Goal: Task Accomplishment & Management: Use online tool/utility

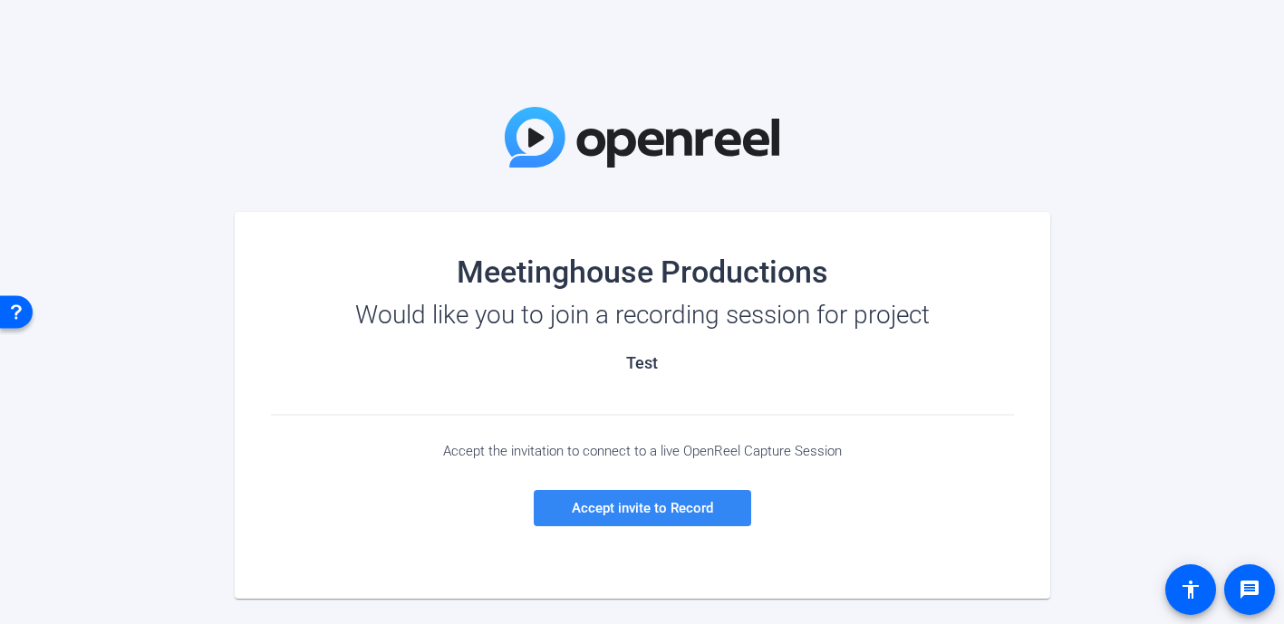
click at [642, 503] on span "Accept invite to Record" at bounding box center [642, 508] width 141 height 16
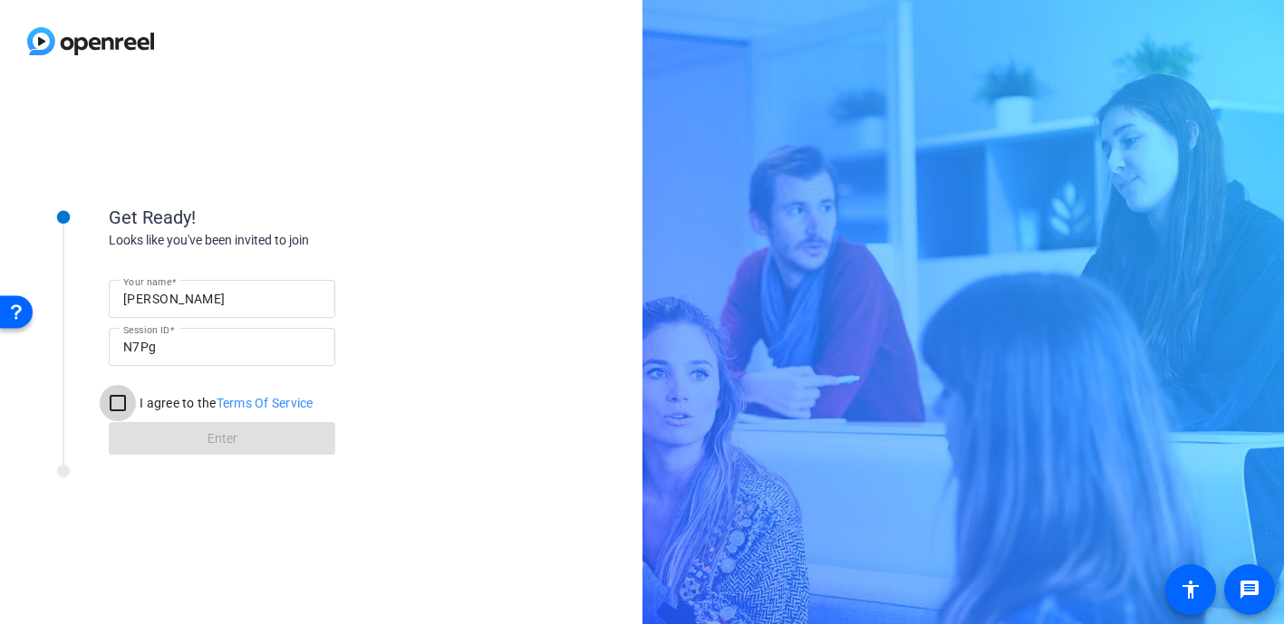
click at [115, 403] on input "I agree to the Terms Of Service" at bounding box center [118, 403] width 36 height 36
checkbox input "true"
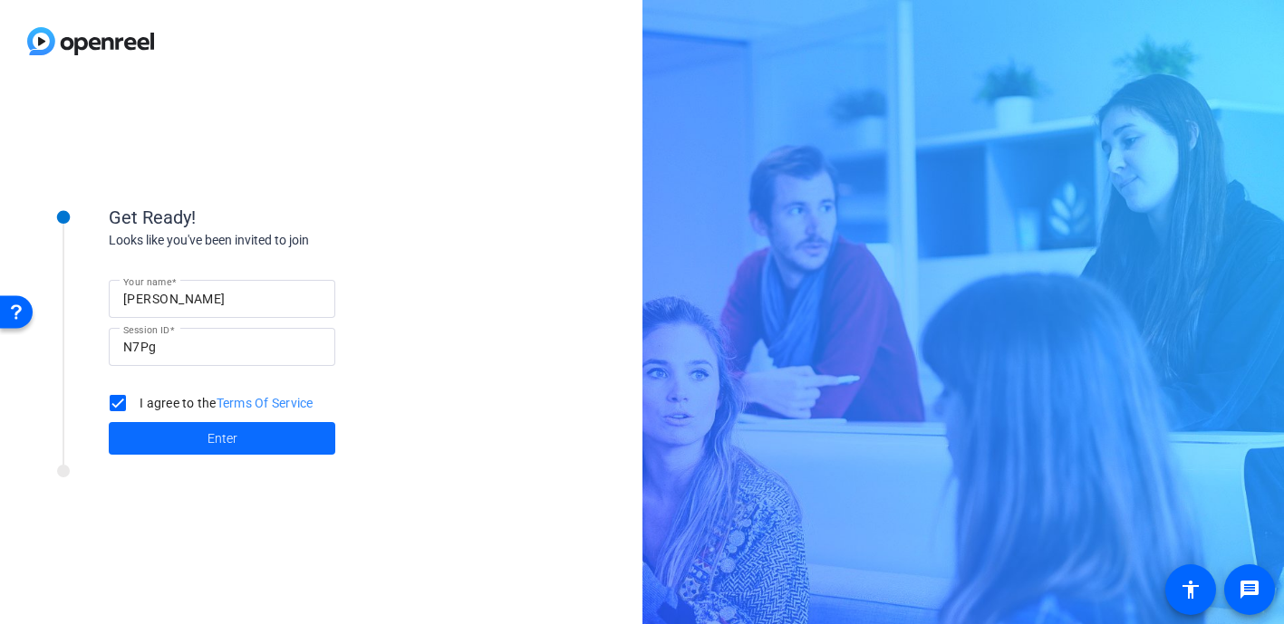
click at [187, 439] on span at bounding box center [222, 438] width 227 height 43
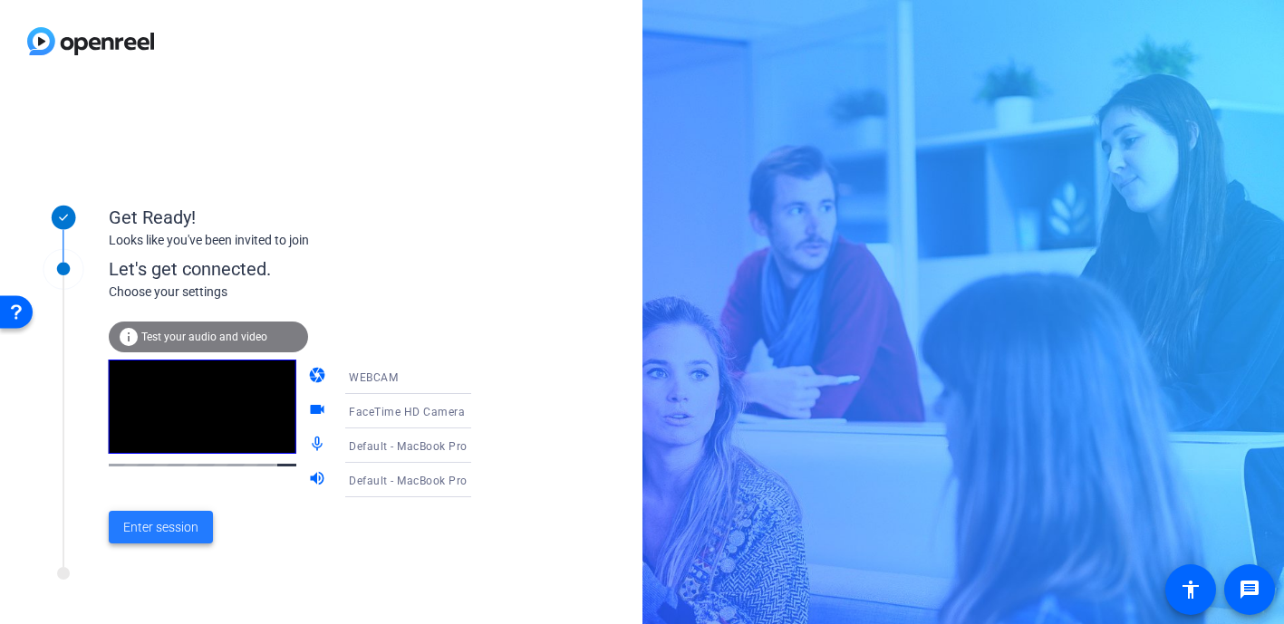
click at [186, 510] on span at bounding box center [161, 527] width 104 height 43
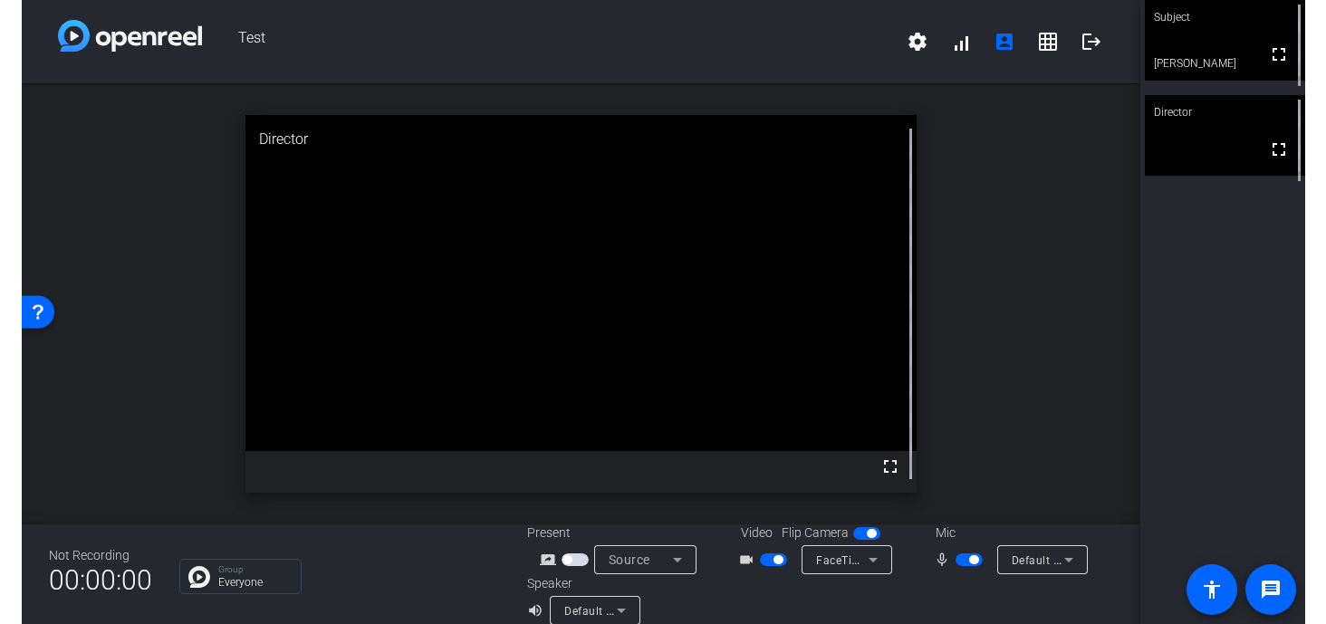
scroll to position [21, 0]
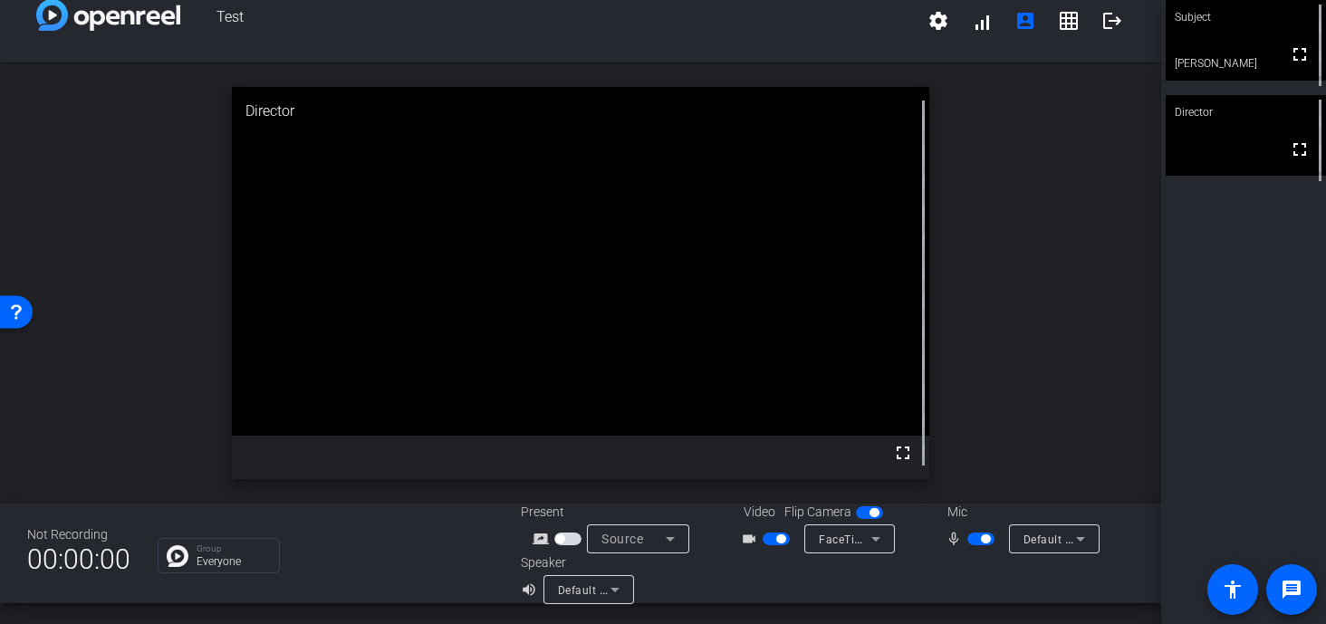
click at [998, 236] on div "open_in_new Director fullscreen" at bounding box center [581, 283] width 1162 height 441
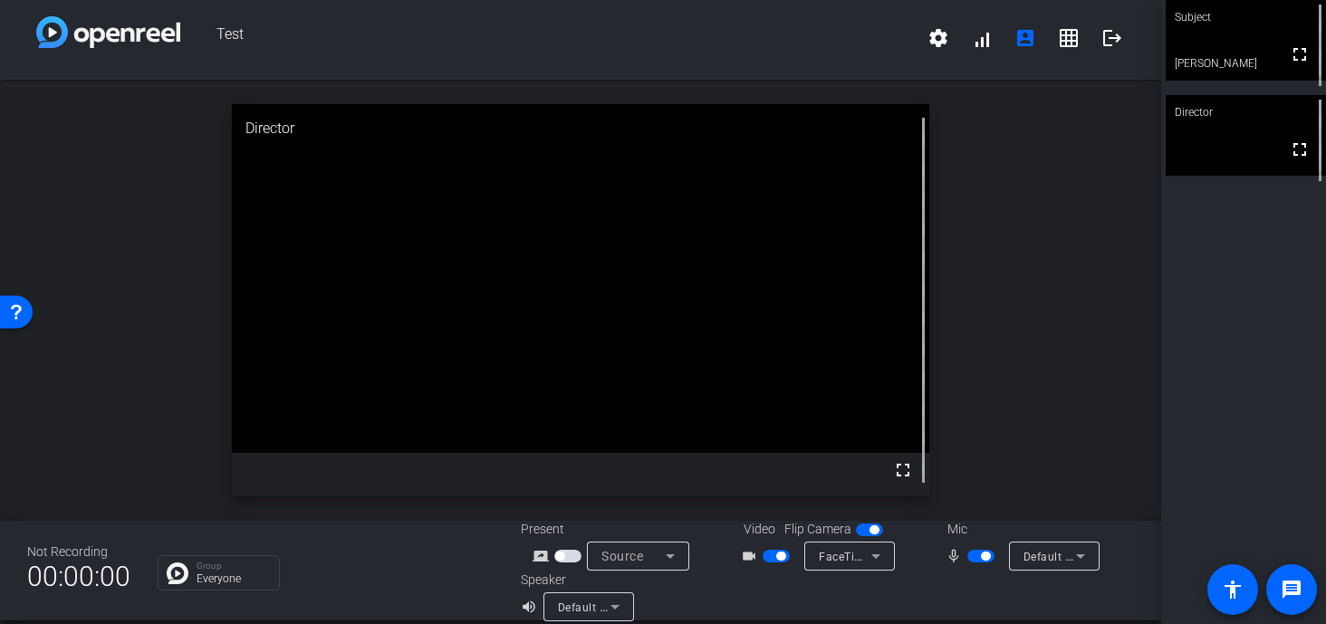
scroll to position [5, 0]
click at [1283, 62] on mat-icon "fullscreen" at bounding box center [1300, 54] width 22 height 22
click at [1226, 159] on video at bounding box center [1246, 135] width 160 height 81
click at [1072, 318] on div "open_in_new Director fullscreen" at bounding box center [581, 299] width 1162 height 441
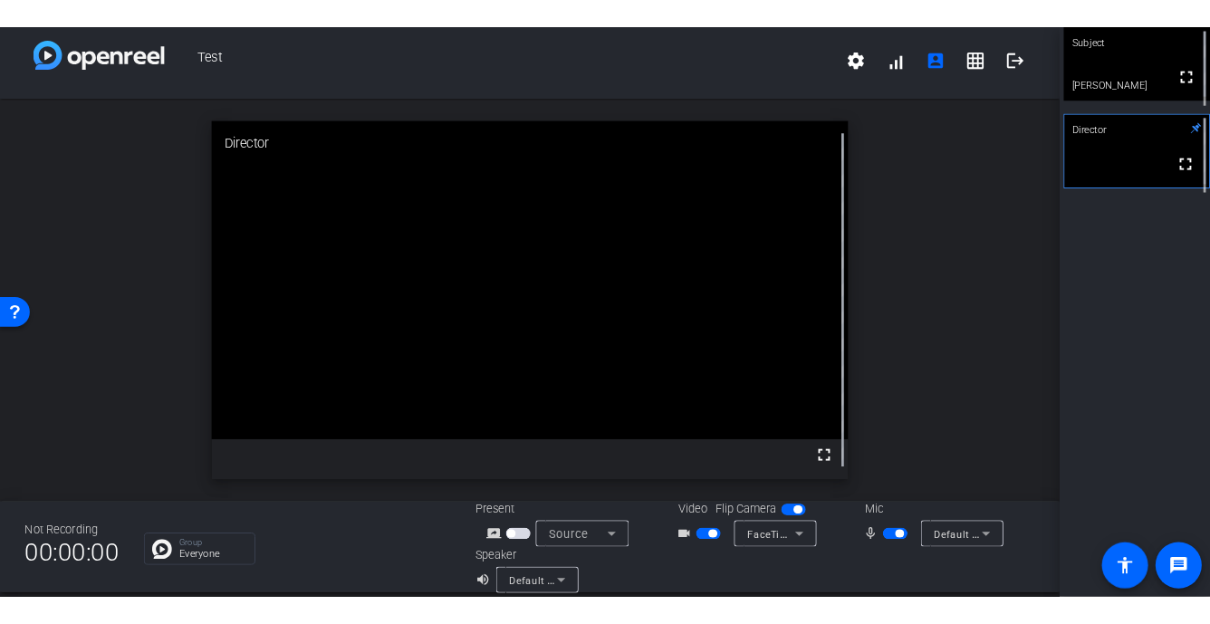
scroll to position [0, 0]
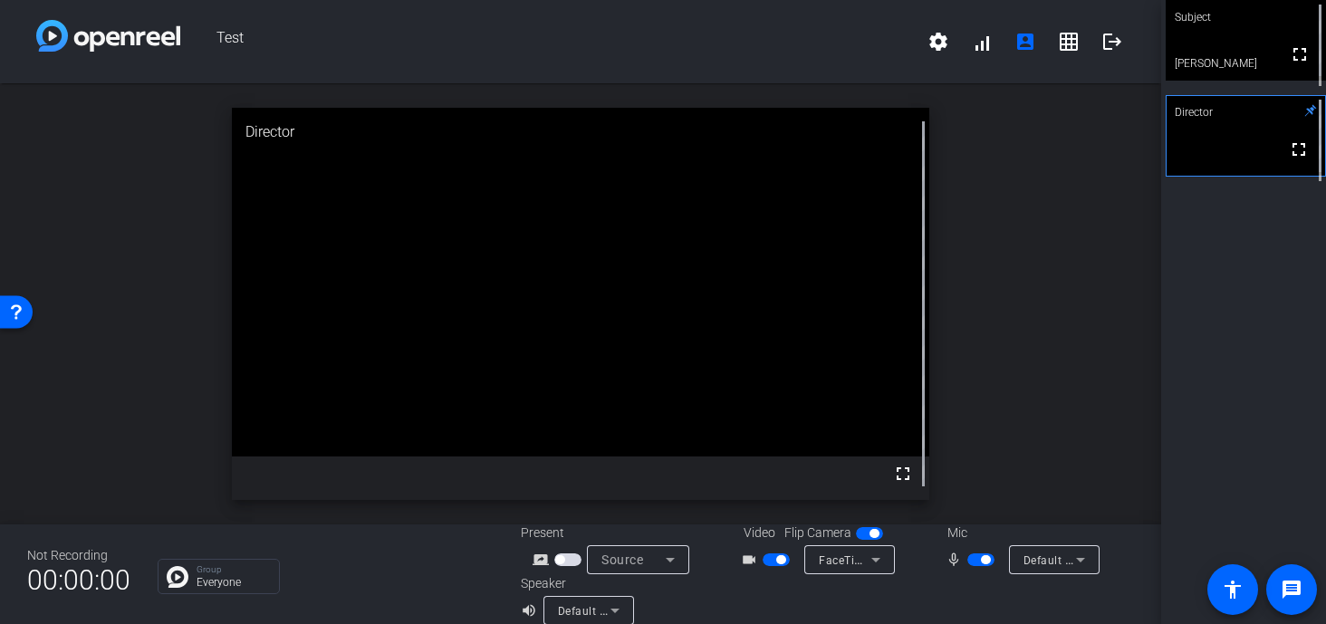
click at [1039, 335] on div "open_in_new Director fullscreen" at bounding box center [581, 303] width 1162 height 441
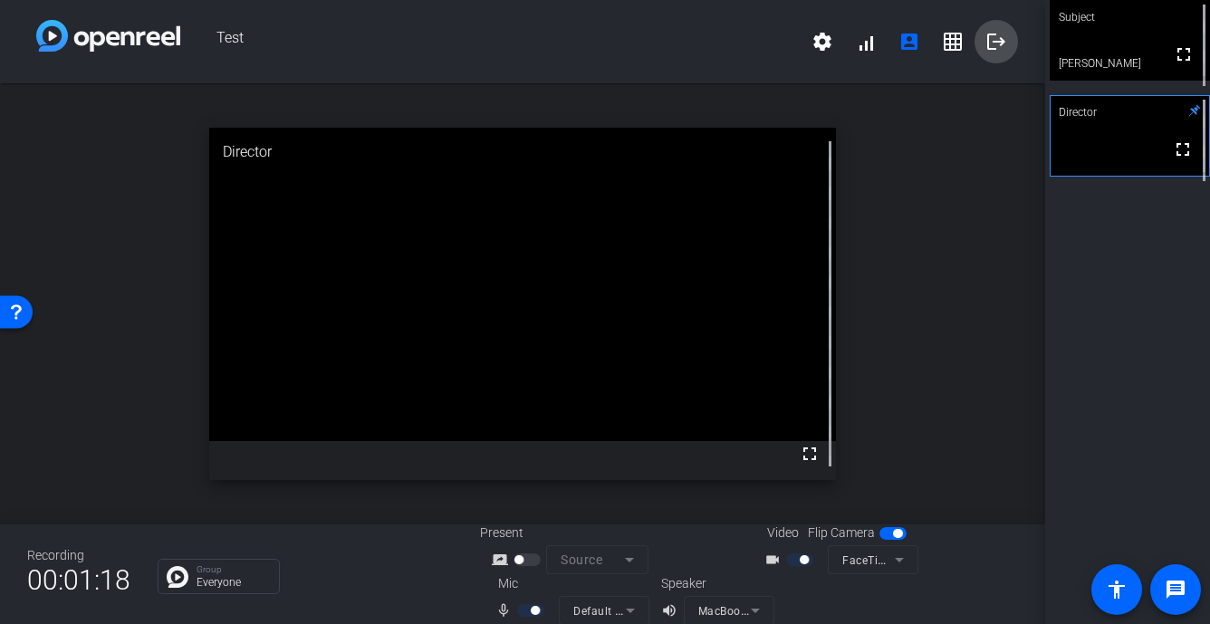
click at [990, 36] on mat-icon "logout" at bounding box center [997, 42] width 22 height 22
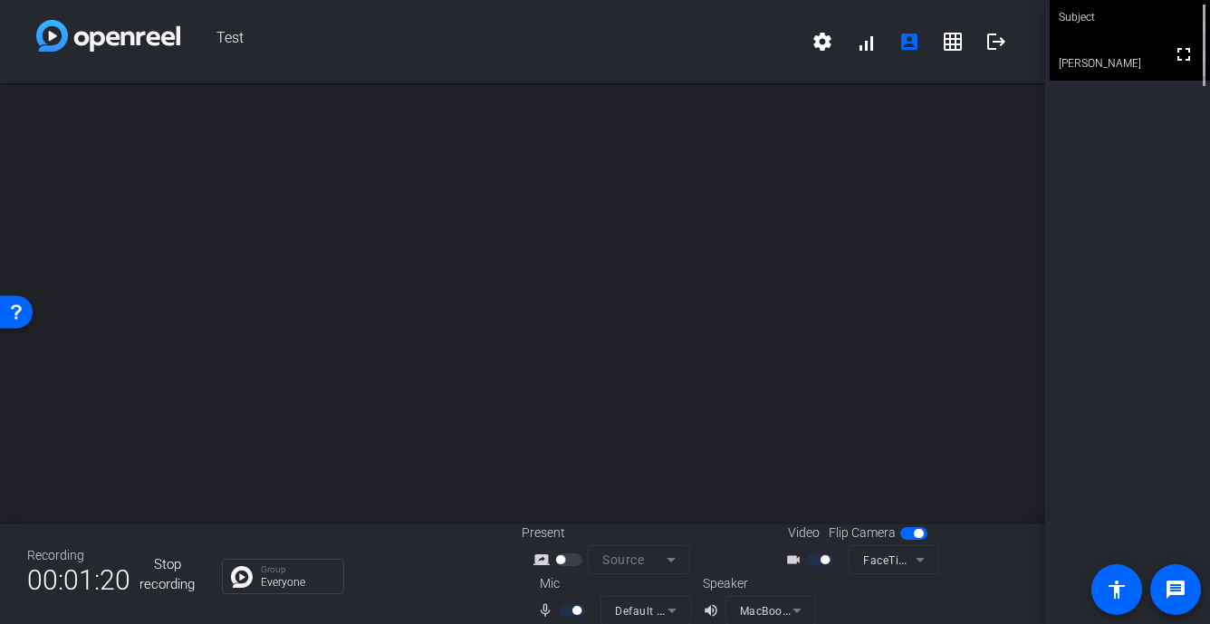
click at [658, 257] on div "open_in_new" at bounding box center [523, 303] width 1046 height 441
click at [994, 31] on mat-icon "logout" at bounding box center [997, 42] width 22 height 22
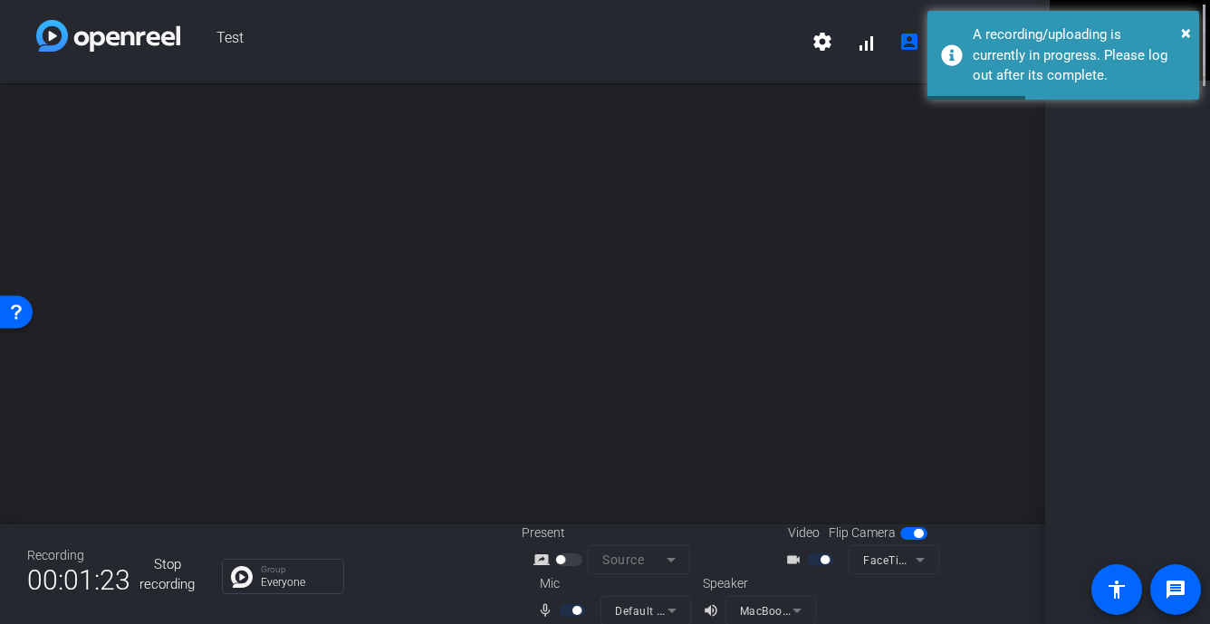
click at [738, 212] on div "open_in_new" at bounding box center [523, 303] width 1046 height 441
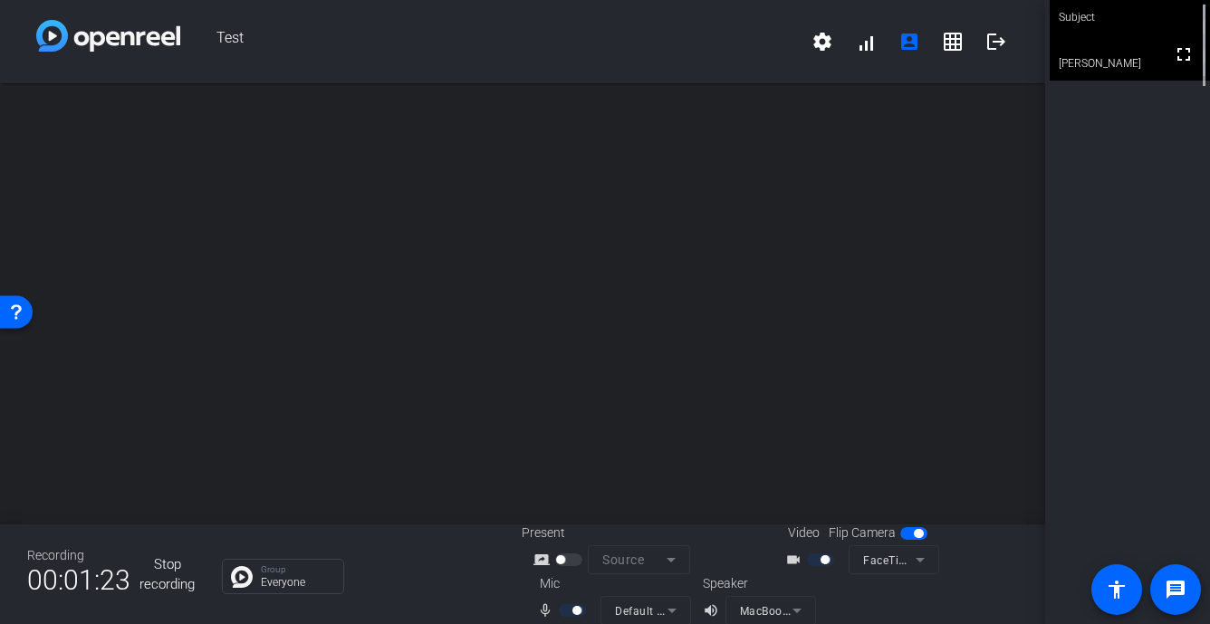
scroll to position [21, 0]
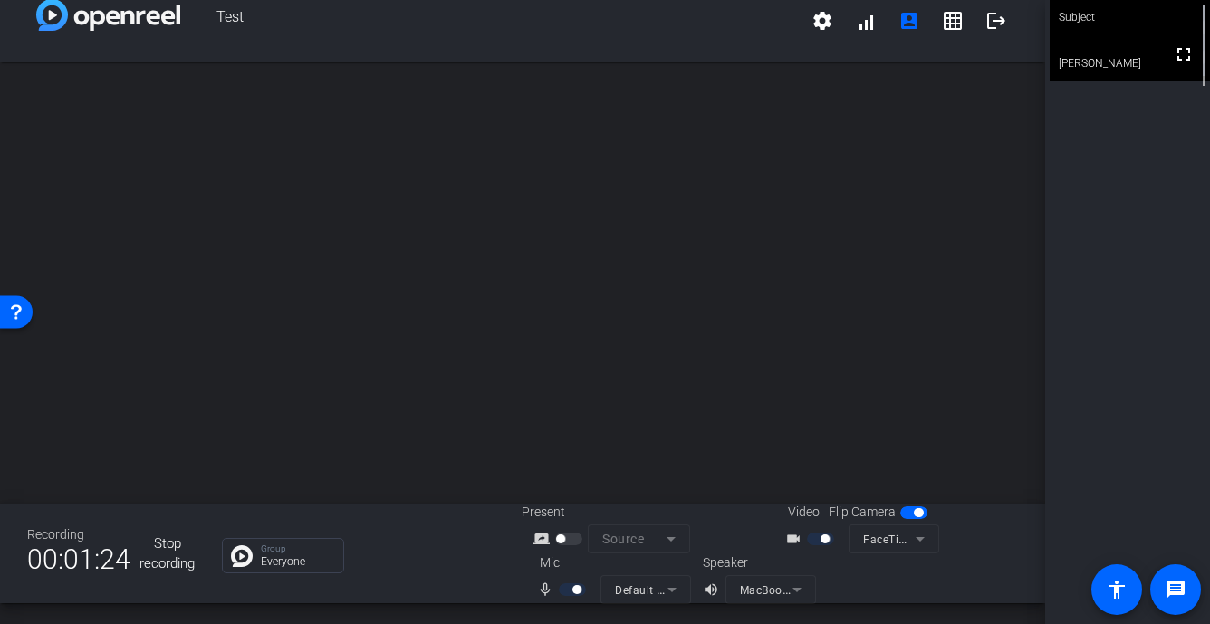
click at [158, 538] on button "Stop recording" at bounding box center [167, 554] width 55 height 56
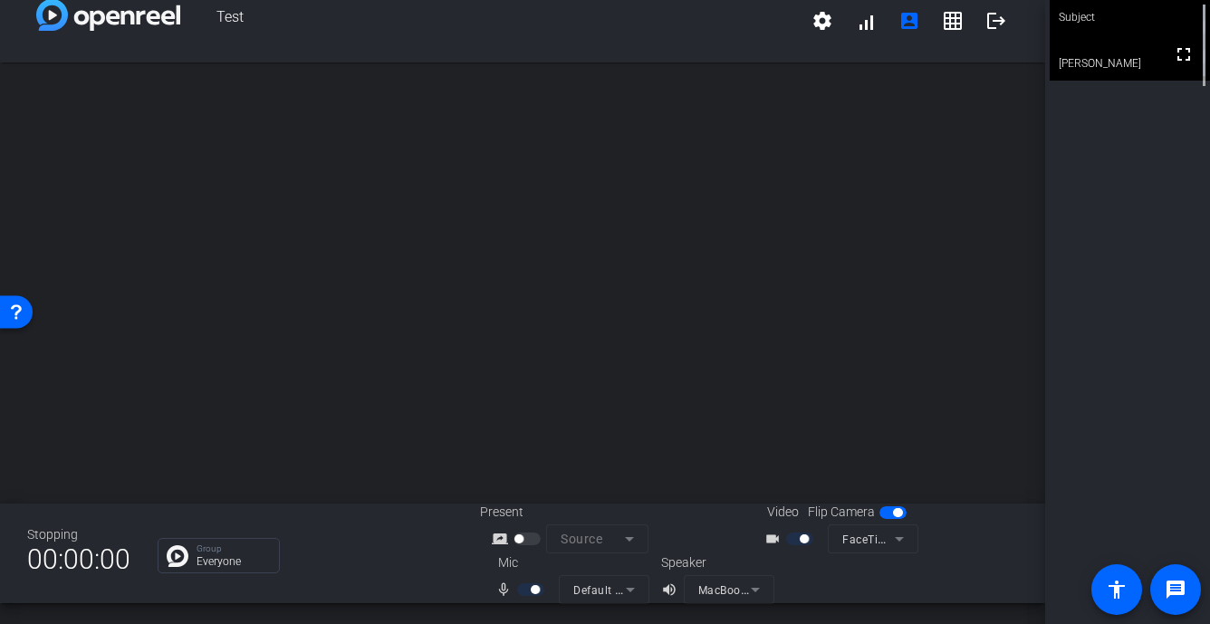
scroll to position [0, 0]
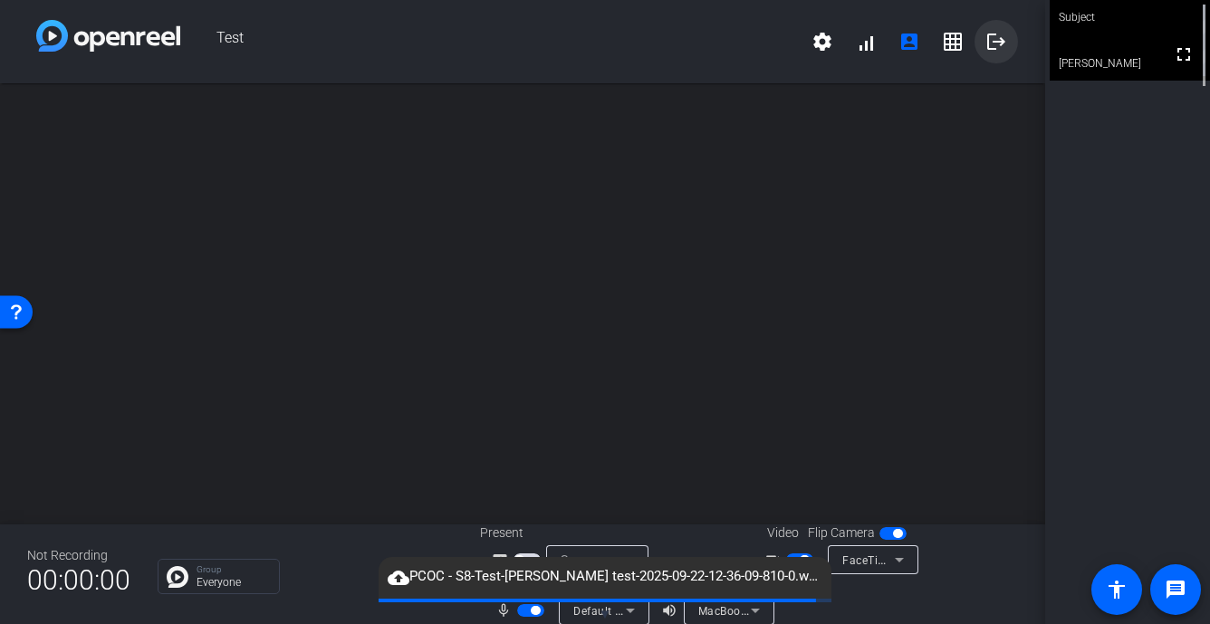
click at [990, 43] on mat-icon "logout" at bounding box center [997, 42] width 22 height 22
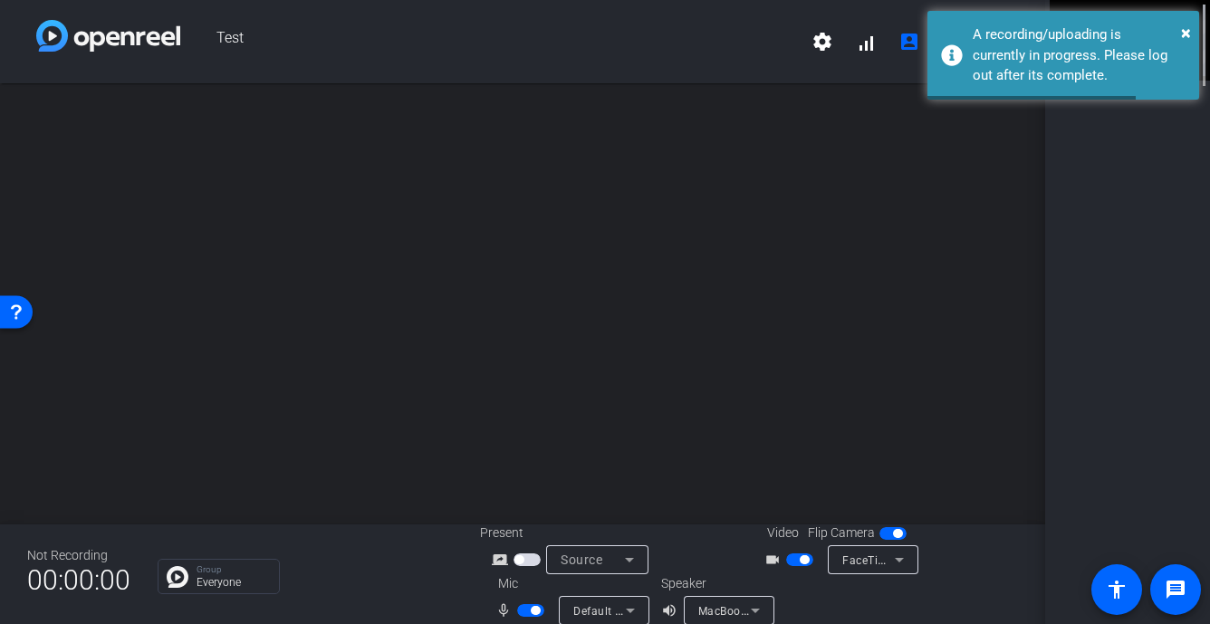
click at [756, 255] on div "open_in_new" at bounding box center [523, 303] width 1046 height 441
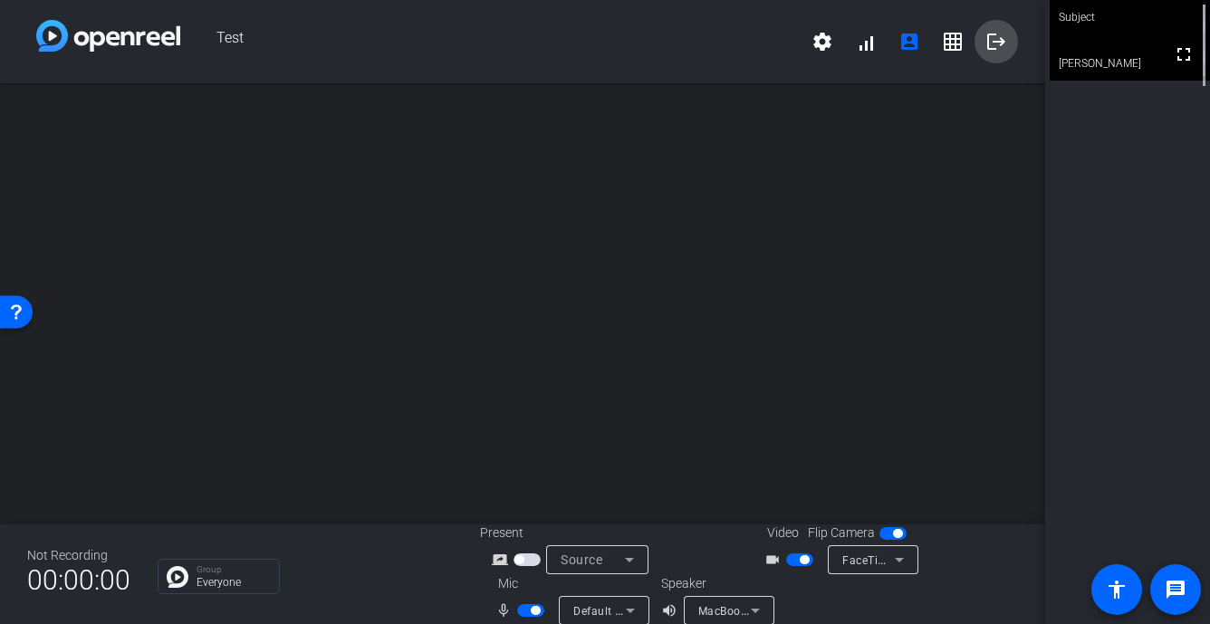
click at [1001, 40] on mat-icon "logout" at bounding box center [997, 42] width 22 height 22
